Goal: Find specific page/section: Find specific page/section

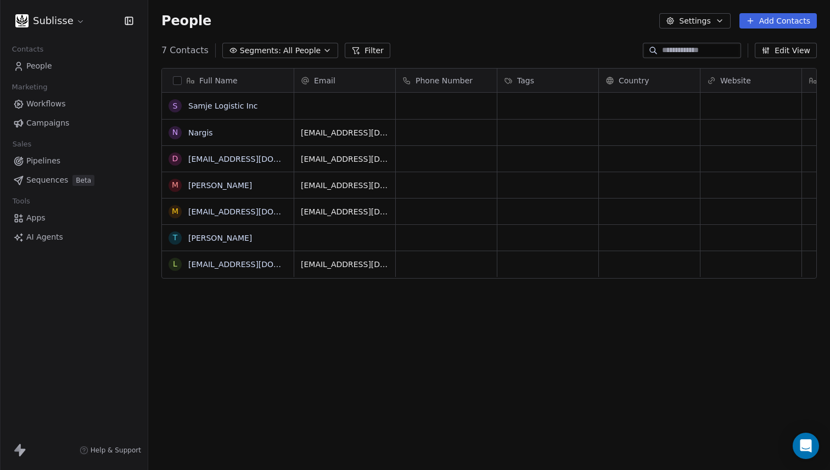
scroll to position [414, 682]
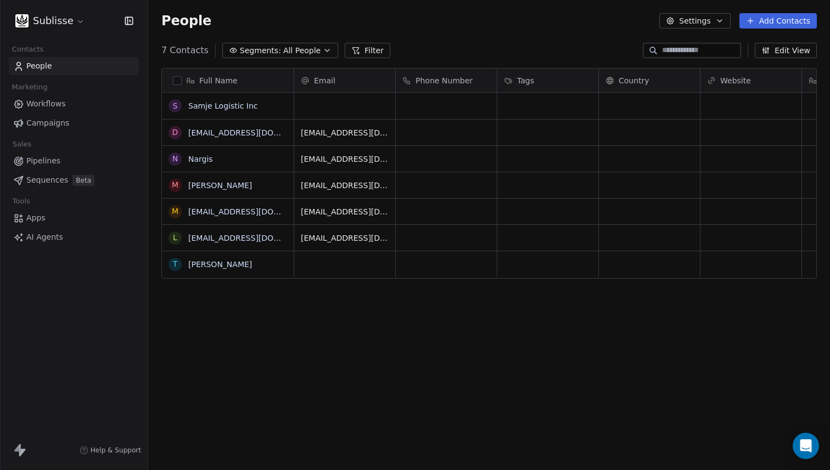
scroll to position [414, 682]
